Goal: Transaction & Acquisition: Purchase product/service

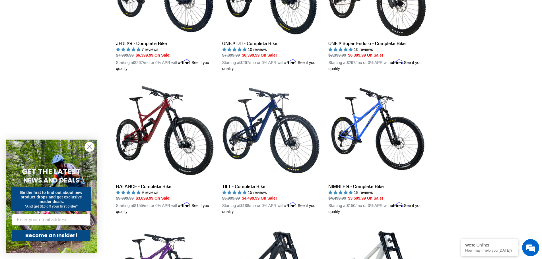
scroll to position [256, 0]
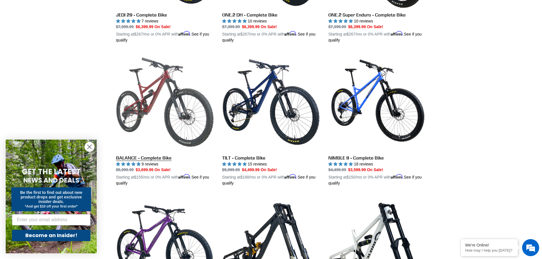
click at [170, 86] on link "BALANCE - Complete Bike" at bounding box center [165, 119] width 98 height 133
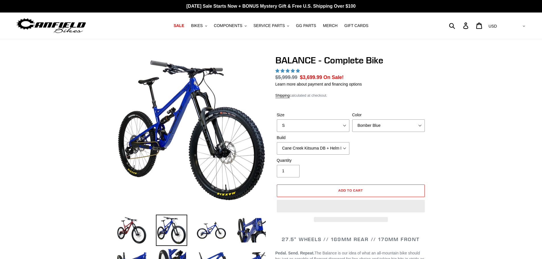
select select "highest-rating"
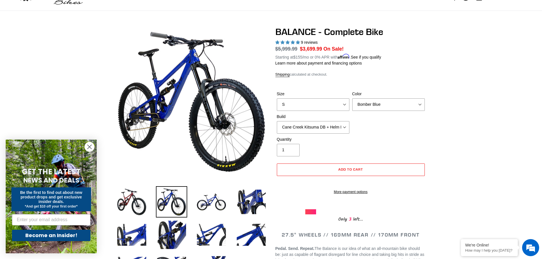
scroll to position [85, 0]
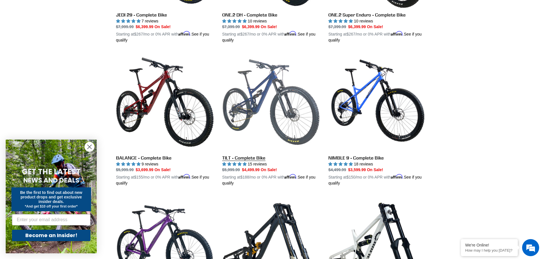
click at [293, 101] on link "TILT - Complete Bike" at bounding box center [271, 119] width 98 height 133
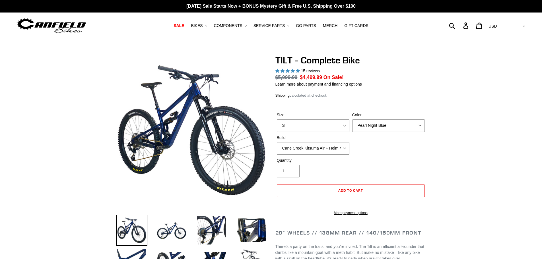
select select "highest-rating"
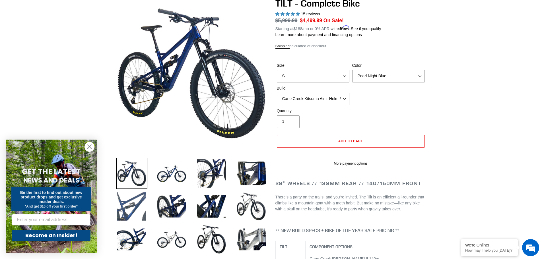
click at [132, 206] on img at bounding box center [131, 206] width 31 height 31
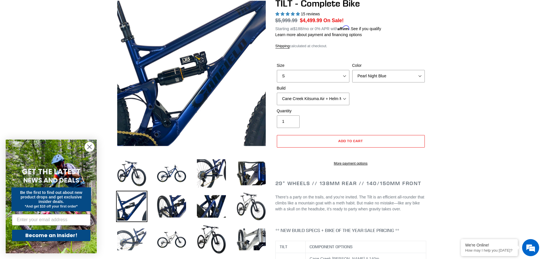
click at [134, 239] on img at bounding box center [131, 239] width 31 height 31
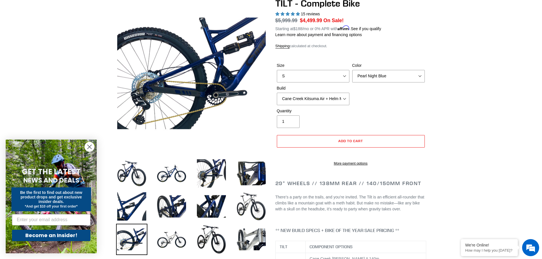
scroll to position [28, 0]
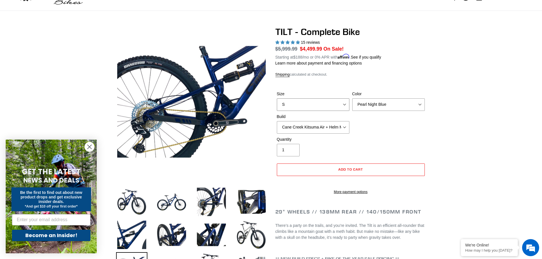
click at [334, 101] on select "S M L" at bounding box center [313, 104] width 73 height 13
click at [277, 98] on select "S M L" at bounding box center [313, 104] width 73 height 13
click at [326, 104] on select "S M L" at bounding box center [313, 104] width 73 height 13
select select "L"
click at [277, 98] on select "S M L" at bounding box center [313, 104] width 73 height 13
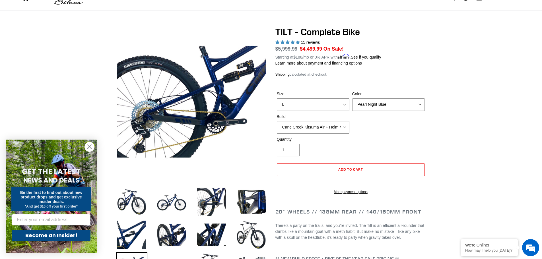
click at [365, 129] on div "Size S M L Color Pearl Night Blue Stealth Silver Raw Build Cane Creek Kitsuma A…" at bounding box center [350, 114] width 151 height 46
click at [348, 124] on select "Cane Creek Kitsuma Air + Helm MKII 140 + SRAM GX Cane Creek Kitsuma Air + Helm …" at bounding box center [313, 127] width 73 height 13
click at [277, 121] on select "Cane Creek Kitsuma Air + Helm MKII 140 + SRAM GX Cane Creek Kitsuma Air + Helm …" at bounding box center [313, 127] width 73 height 13
click at [337, 128] on select "Cane Creek Kitsuma Air + Helm MKII 140 + SRAM GX Cane Creek Kitsuma Air + Helm …" at bounding box center [313, 127] width 73 height 13
click at [409, 132] on div "Size S M L Color Pearl Night Blue Stealth Silver Raw Build Cane Creek Kitsuma A…" at bounding box center [350, 114] width 151 height 46
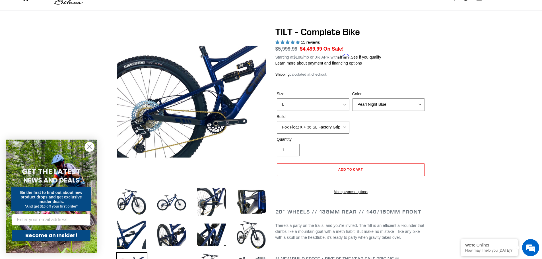
click at [344, 127] on select "Cane Creek Kitsuma Air + Helm MKII 140 + SRAM GX Cane Creek Kitsuma Air + Helm …" at bounding box center [313, 127] width 73 height 13
click at [277, 121] on select "Cane Creek Kitsuma Air + Helm MKII 140 + SRAM GX Cane Creek Kitsuma Air + Helm …" at bounding box center [313, 127] width 73 height 13
click at [334, 129] on select "Cane Creek Kitsuma Air + Helm MKII 140 + SRAM GX Cane Creek Kitsuma Air + Helm …" at bounding box center [313, 127] width 73 height 13
click at [277, 121] on select "Cane Creek Kitsuma Air + Helm MKII 140 + SRAM GX Cane Creek Kitsuma Air + Helm …" at bounding box center [313, 127] width 73 height 13
click at [329, 130] on select "Cane Creek Kitsuma Air + Helm MKII 140 + SRAM GX Cane Creek Kitsuma Air + Helm …" at bounding box center [313, 127] width 73 height 13
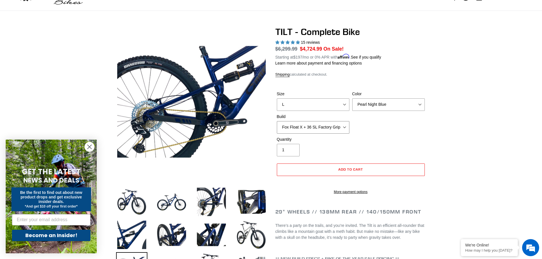
select select "Cane Creek Kitsuma Air + Helm MKII 140 + Shimano XT"
click at [277, 121] on select "Cane Creek Kitsuma Air + Helm MKII 140 + SRAM GX Cane Creek Kitsuma Air + Helm …" at bounding box center [313, 127] width 73 height 13
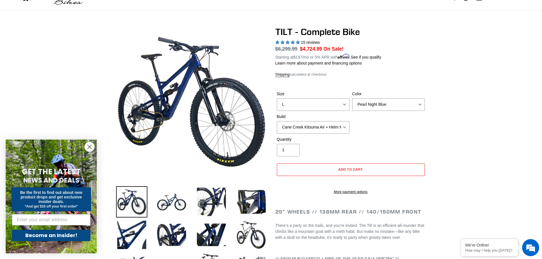
click at [91, 146] on circle "Close dialog" at bounding box center [89, 146] width 9 height 9
